Goal: Entertainment & Leisure: Consume media (video, audio)

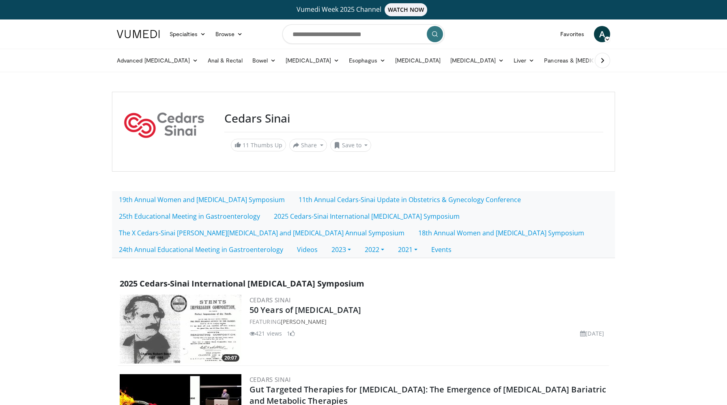
scroll to position [3885, 0]
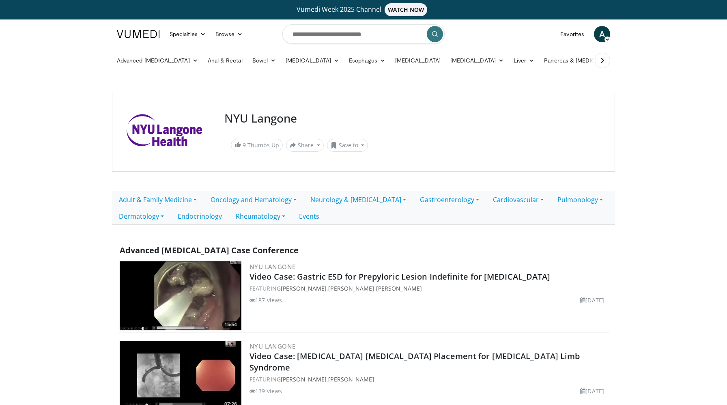
scroll to position [62, 0]
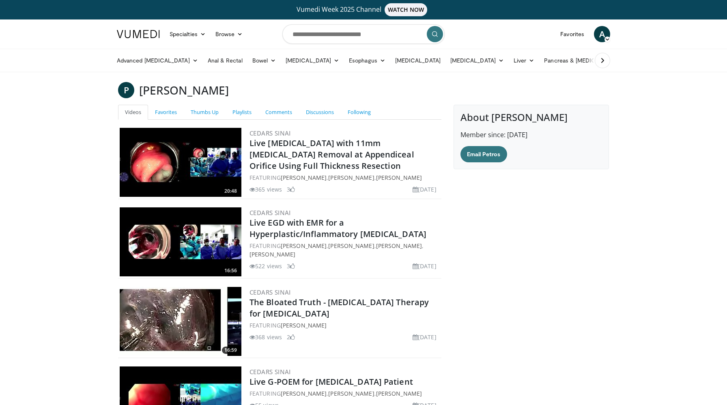
scroll to position [391, 0]
